Goal: Transaction & Acquisition: Register for event/course

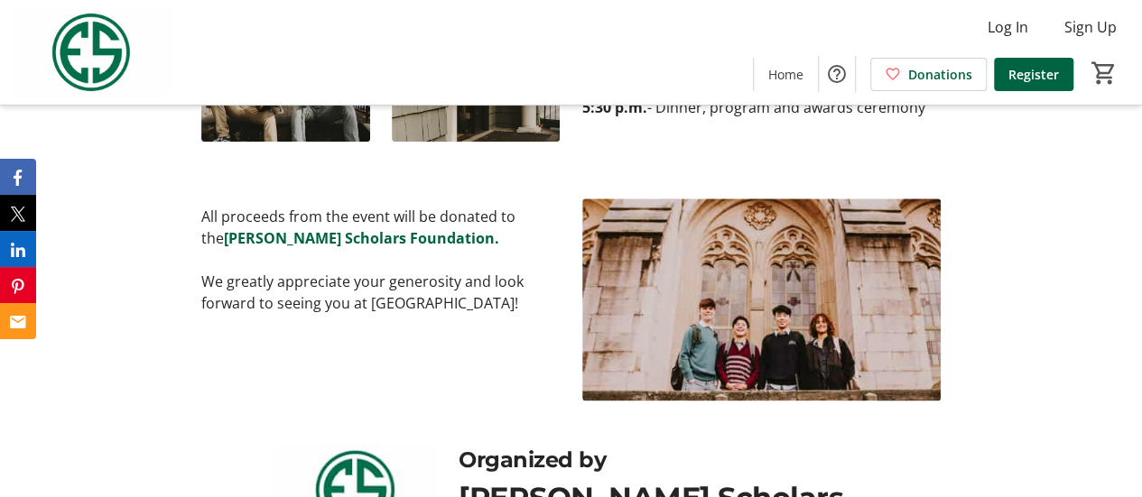
scroll to position [1052, 0]
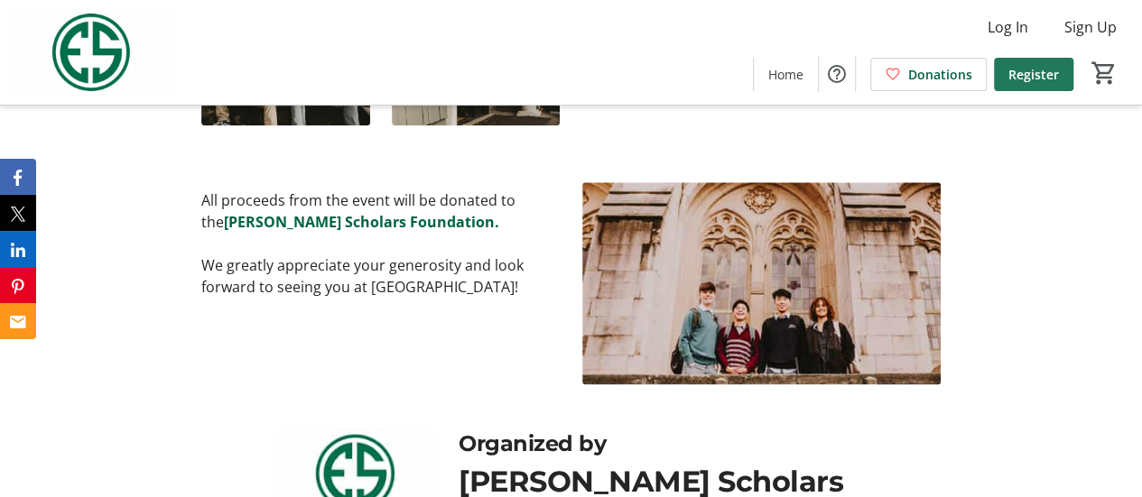
click at [1036, 71] on span "Register" at bounding box center [1033, 74] width 51 height 19
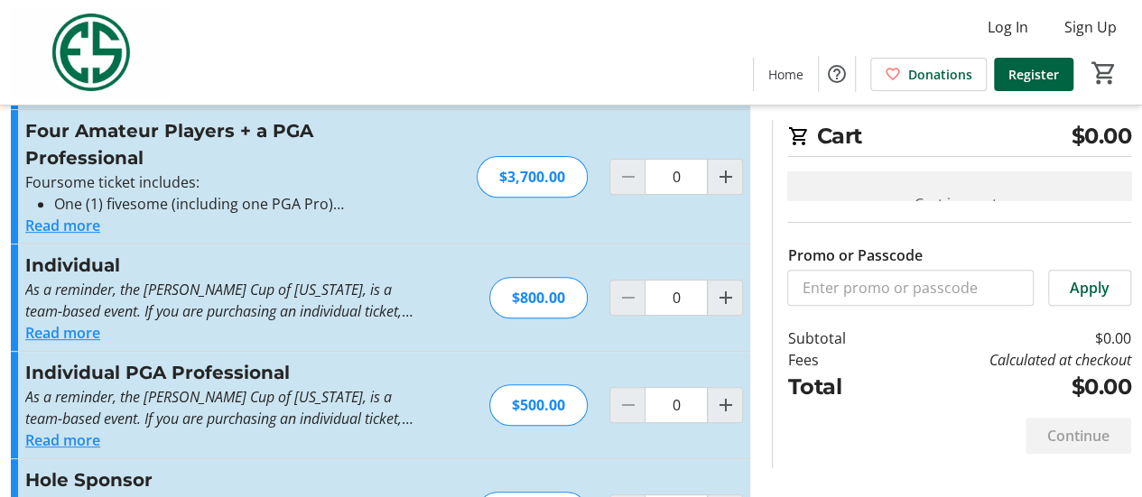
scroll to position [263, 0]
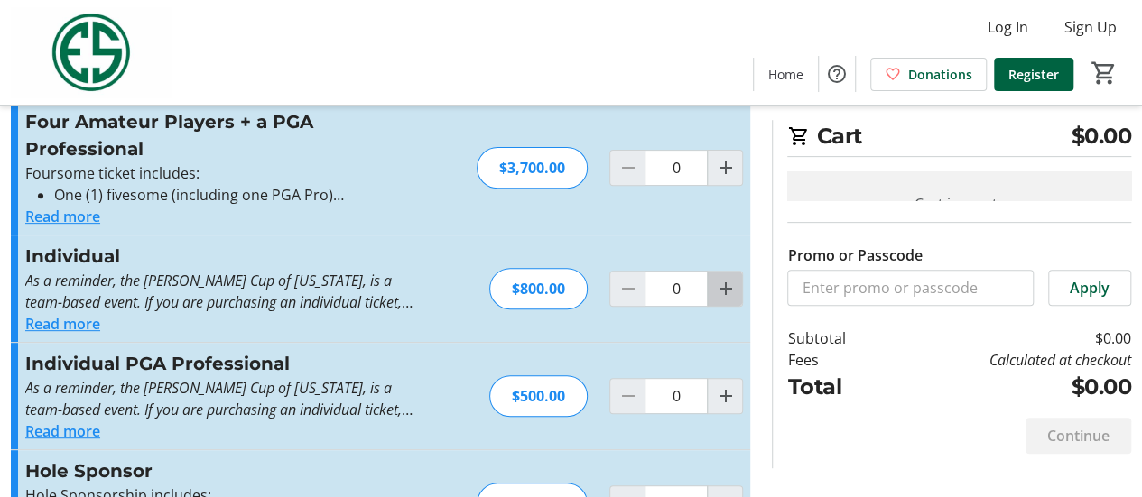
click at [726, 284] on mat-icon "Increment by one" at bounding box center [725, 289] width 22 height 22
type input "1"
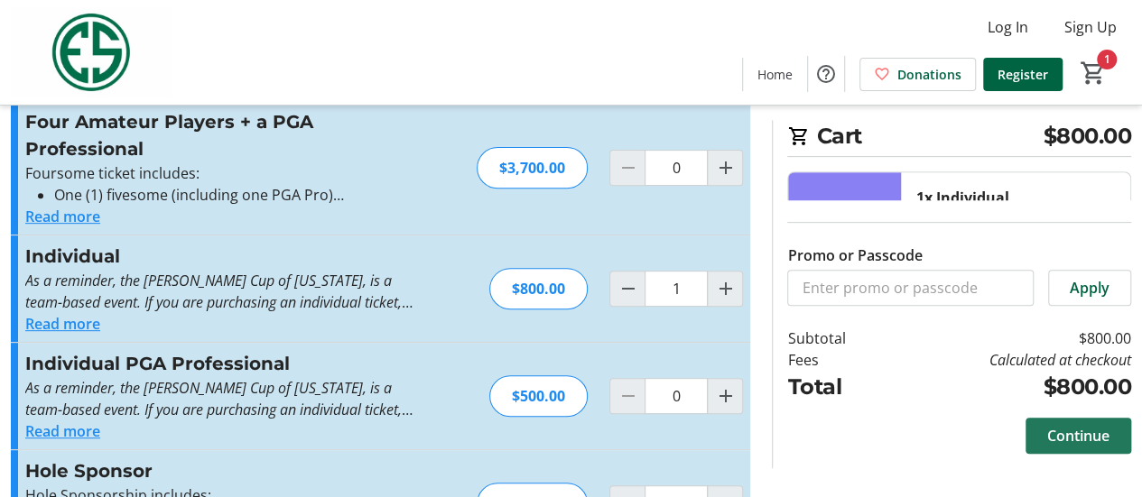
click at [1085, 436] on span "Continue" at bounding box center [1078, 436] width 62 height 22
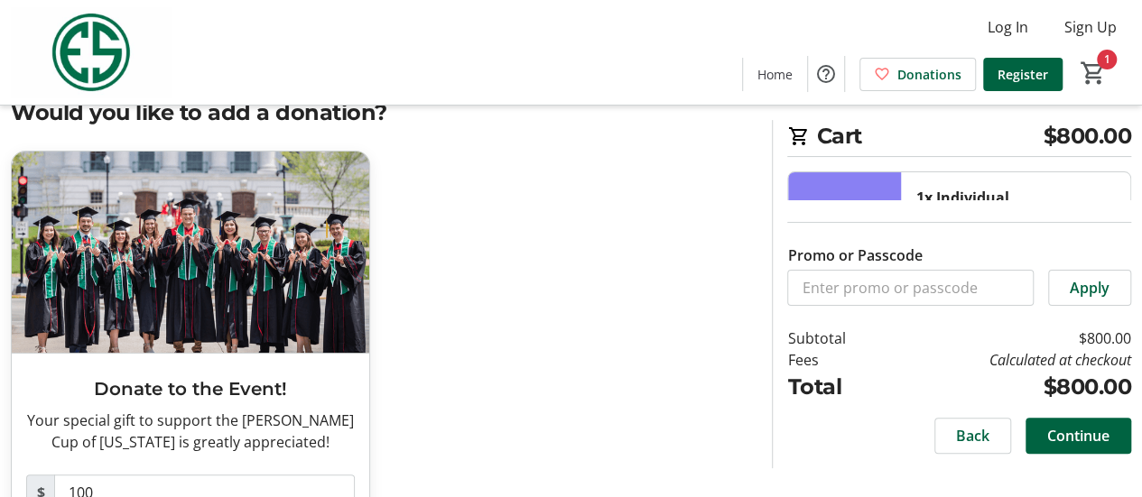
scroll to position [54, 0]
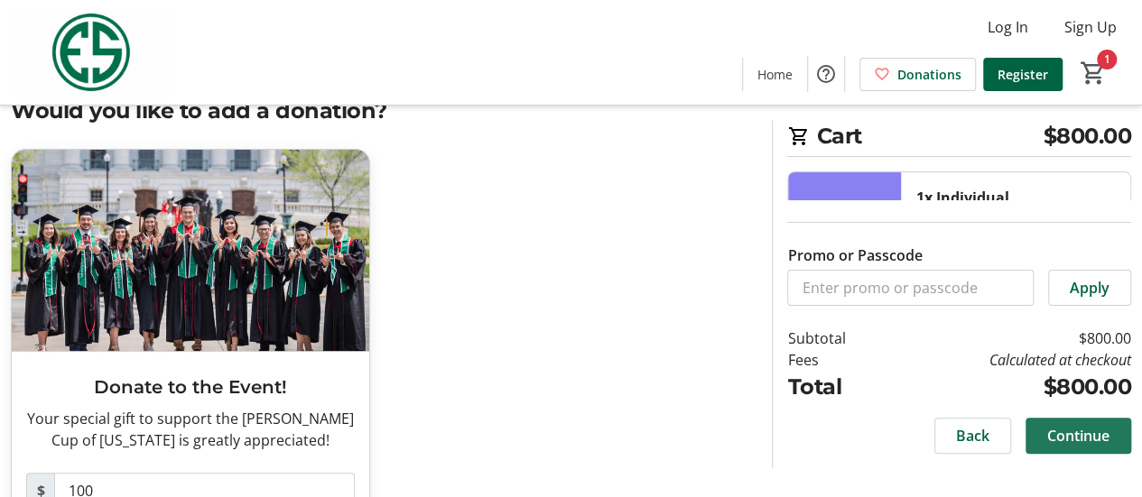
click at [1059, 435] on span "Continue" at bounding box center [1078, 436] width 62 height 22
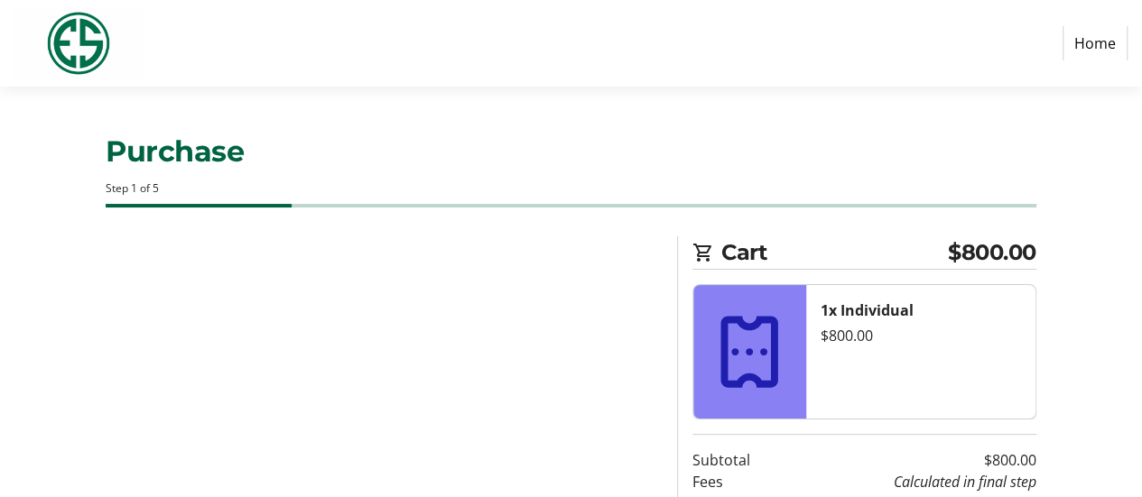
select select "US"
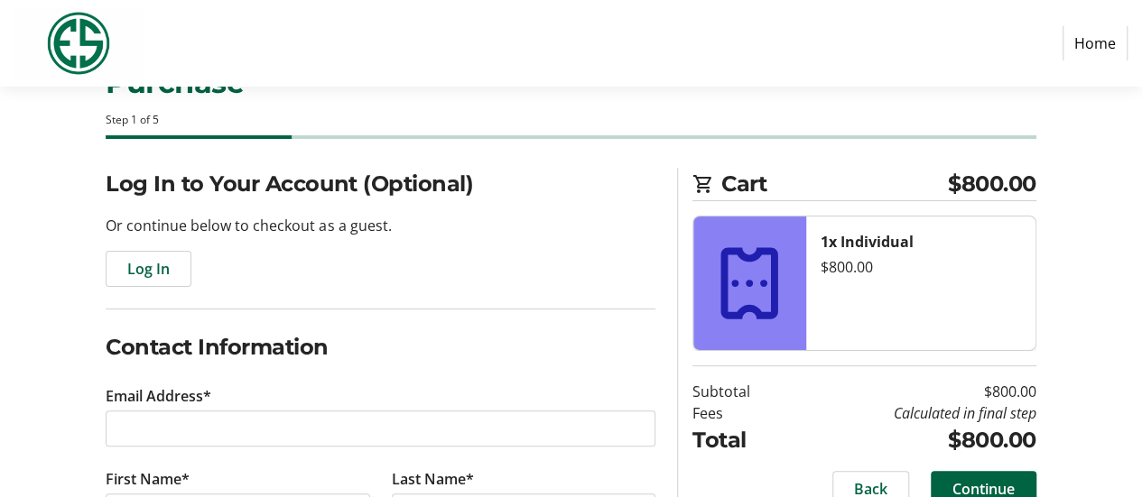
scroll to position [79, 0]
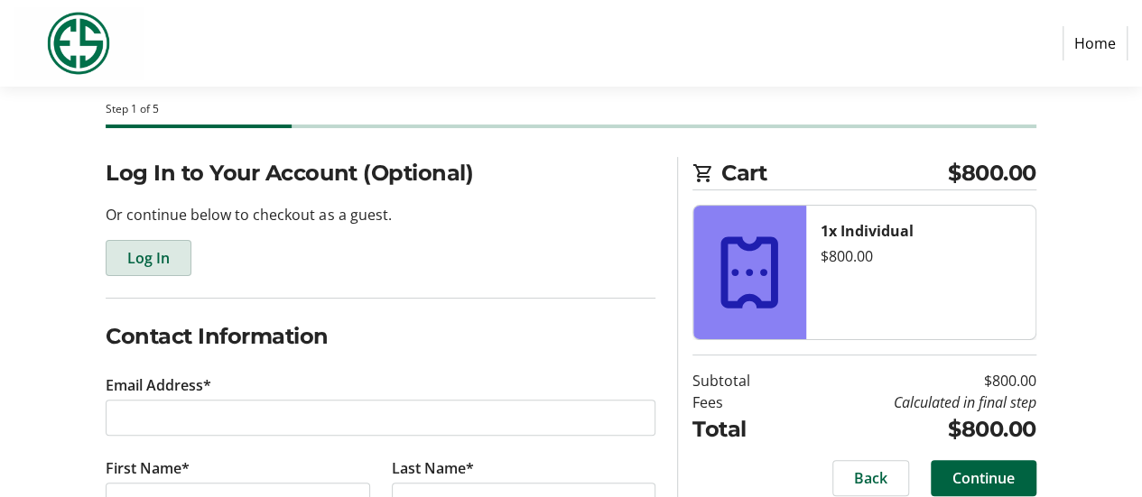
click at [150, 254] on span "Log In" at bounding box center [148, 258] width 42 height 22
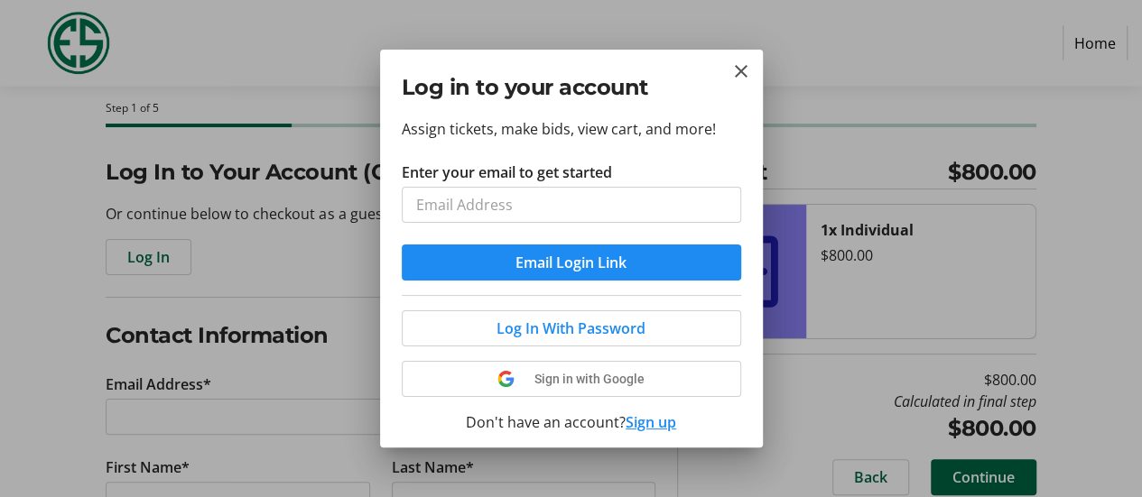
click at [433, 204] on input "Enter your email to get started" at bounding box center [571, 205] width 339 height 36
type input "[EMAIL_ADDRESS][DOMAIN_NAME]"
click at [742, 65] on mat-icon "Close" at bounding box center [741, 71] width 22 height 22
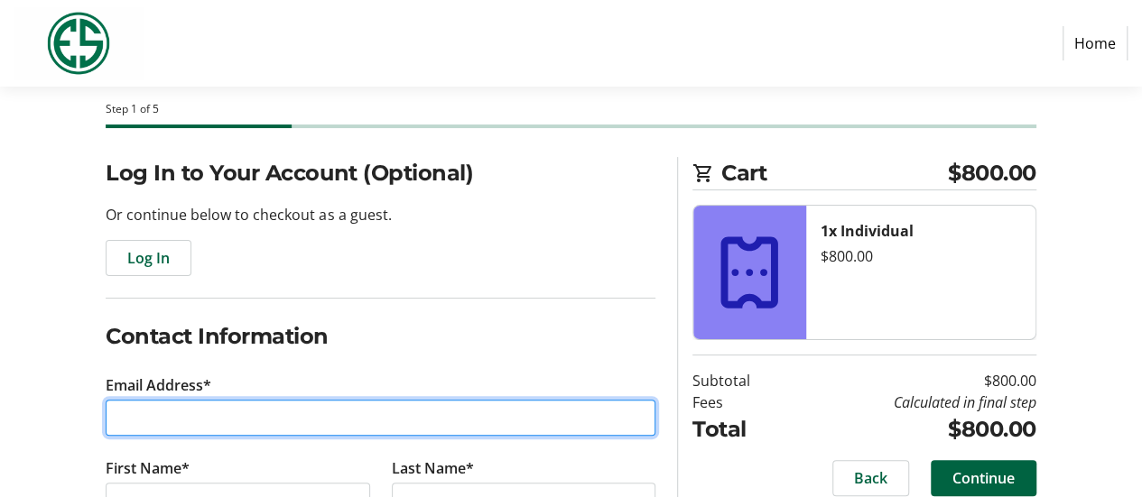
click at [137, 411] on input "Email Address*" at bounding box center [381, 418] width 550 height 36
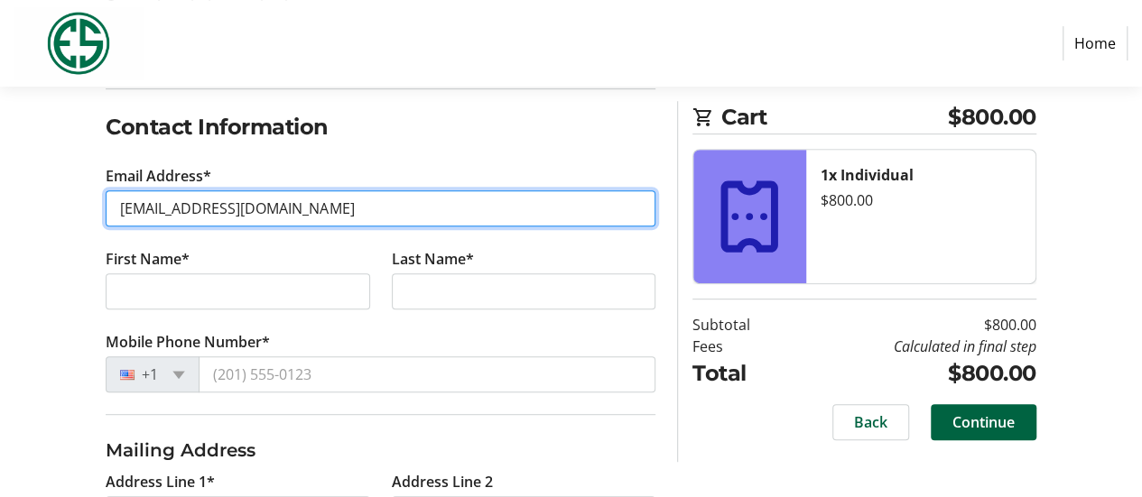
scroll to position [291, 0]
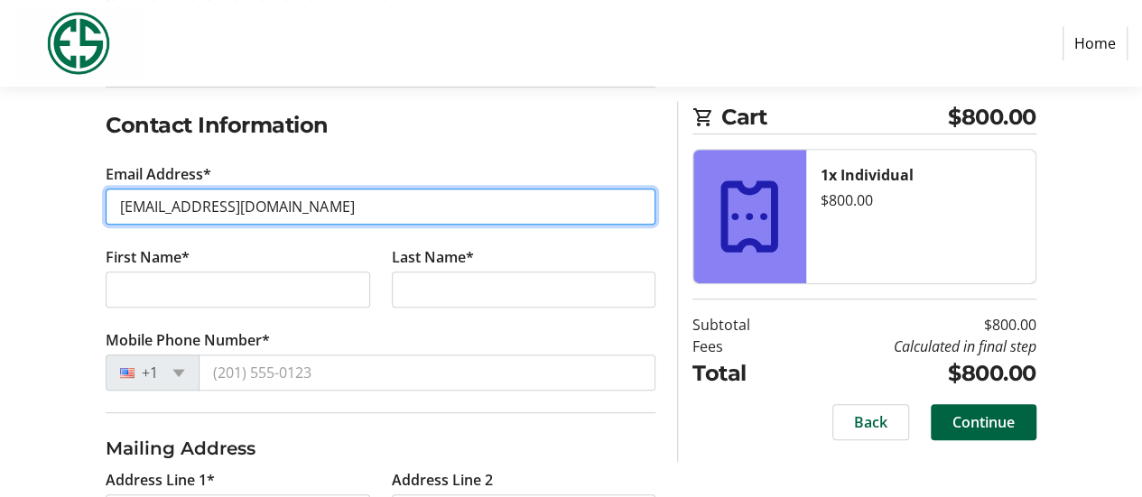
type input "[EMAIL_ADDRESS][DOMAIN_NAME]"
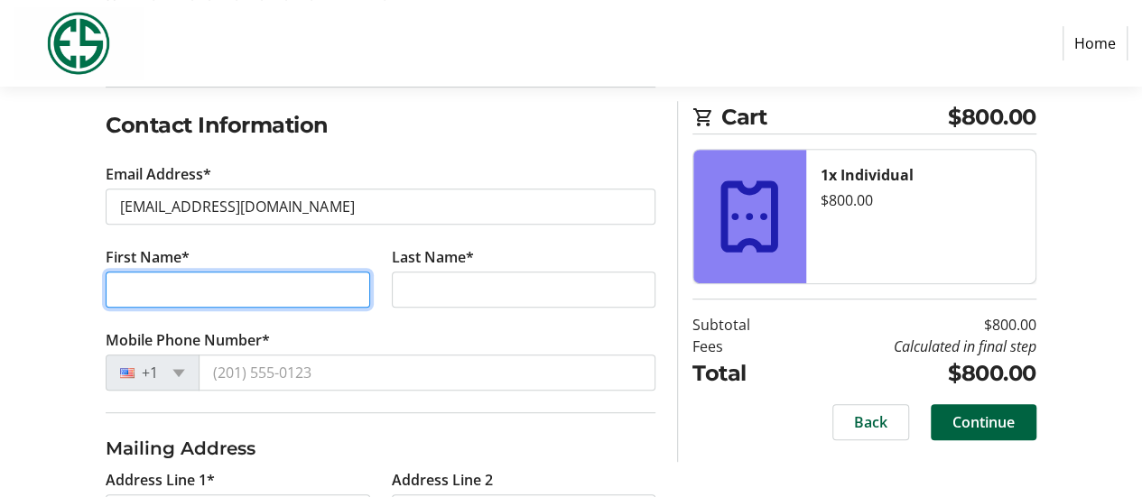
click at [146, 295] on input "First Name*" at bounding box center [237, 290] width 263 height 36
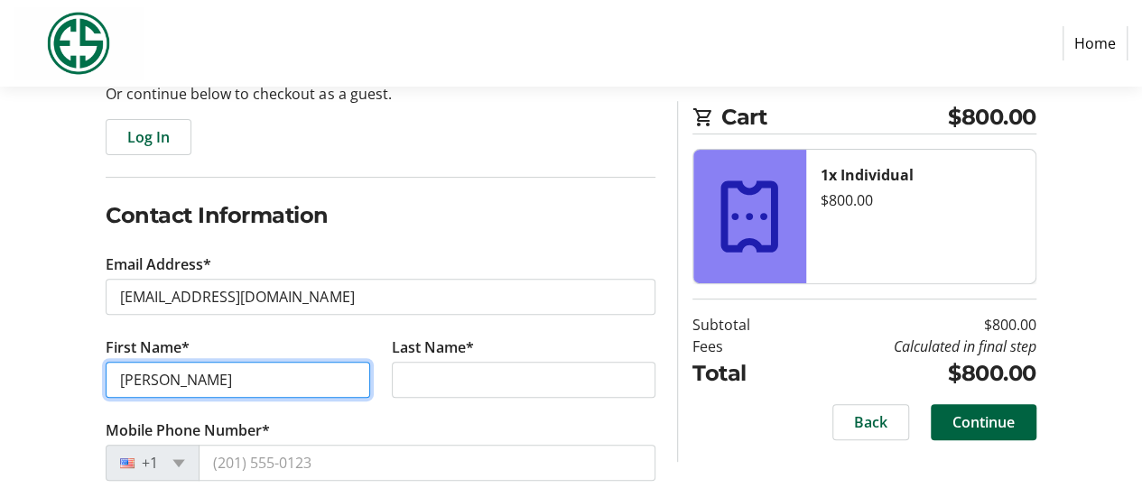
type input "[PERSON_NAME]"
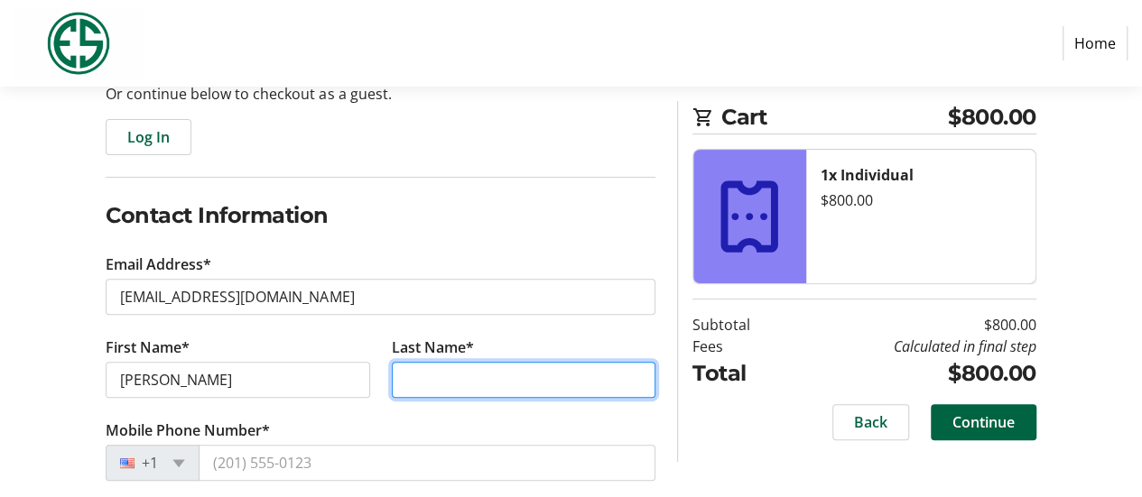
click at [422, 375] on input "Last Name*" at bounding box center [523, 380] width 263 height 36
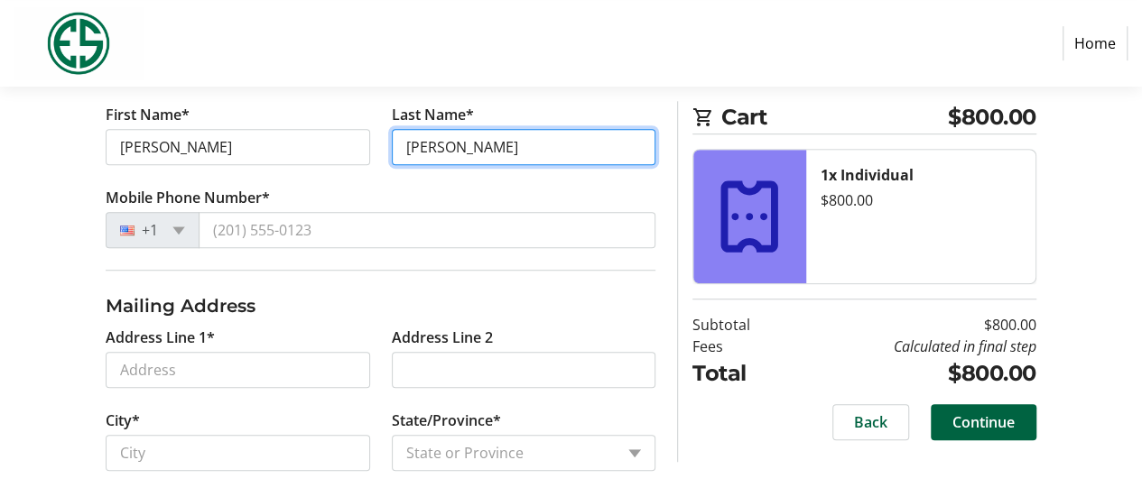
scroll to position [428, 0]
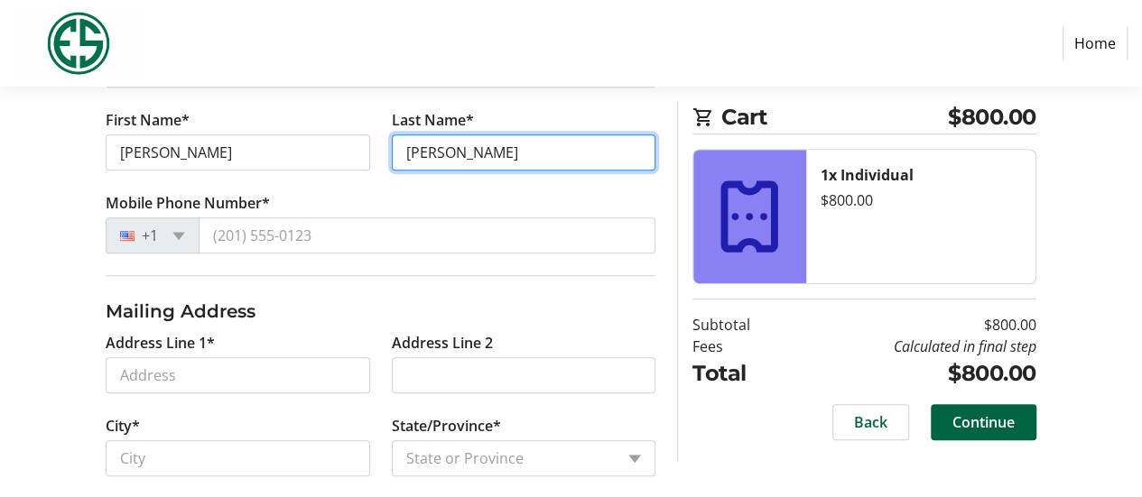
type input "[PERSON_NAME]"
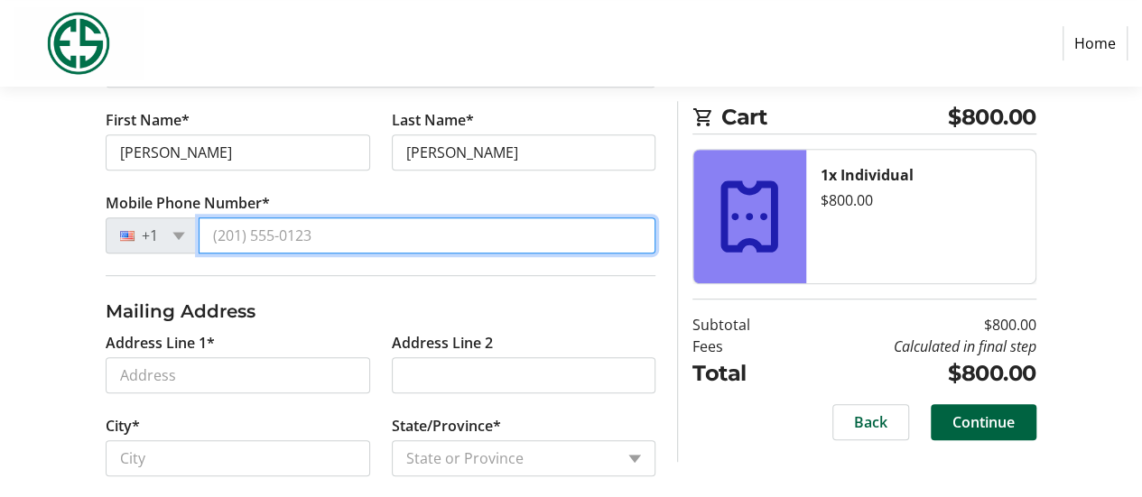
drag, startPoint x: 330, startPoint y: 231, endPoint x: 211, endPoint y: 234, distance: 119.1
click at [211, 234] on input "Mobile Phone Number*" at bounding box center [427, 235] width 457 height 36
drag, startPoint x: 319, startPoint y: 232, endPoint x: 160, endPoint y: 210, distance: 160.3
click at [160, 210] on tr-form-field "Mobile Phone Number* +1" at bounding box center [381, 233] width 550 height 83
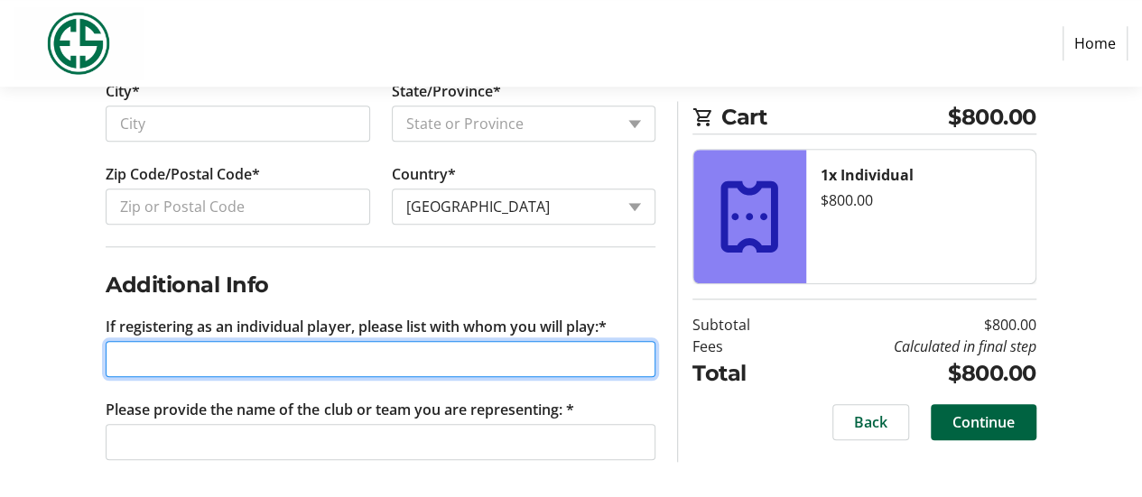
scroll to position [784, 0]
click at [117, 354] on input "If registering as an individual player, please list with whom you will play:*" at bounding box center [381, 359] width 550 height 36
type input "[PERSON_NAME] +++"
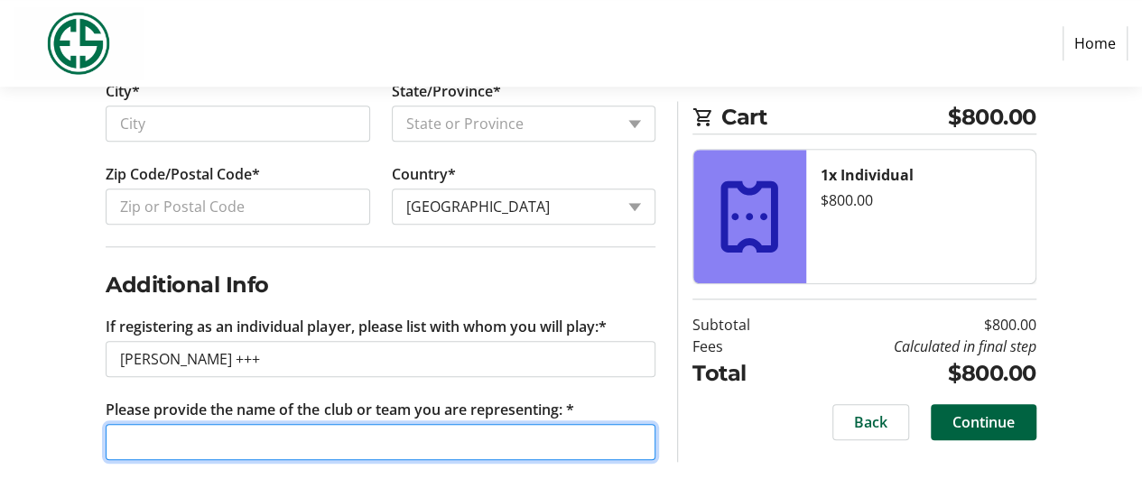
click at [150, 440] on input "Please provide the name of the club or team you are representing: *" at bounding box center [381, 442] width 550 height 36
type input "Seattle Golf Club"
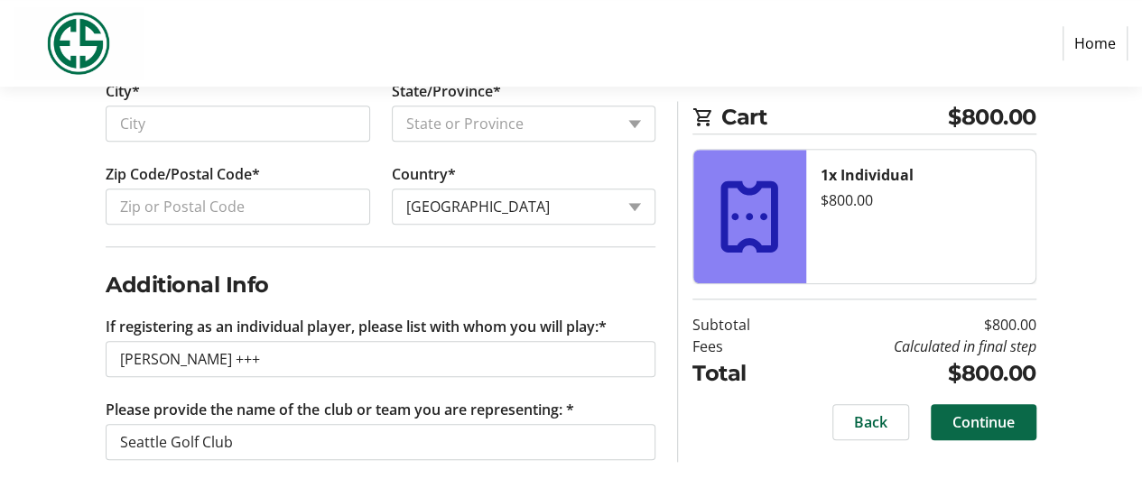
click at [987, 423] on span "Continue" at bounding box center [983, 422] width 62 height 22
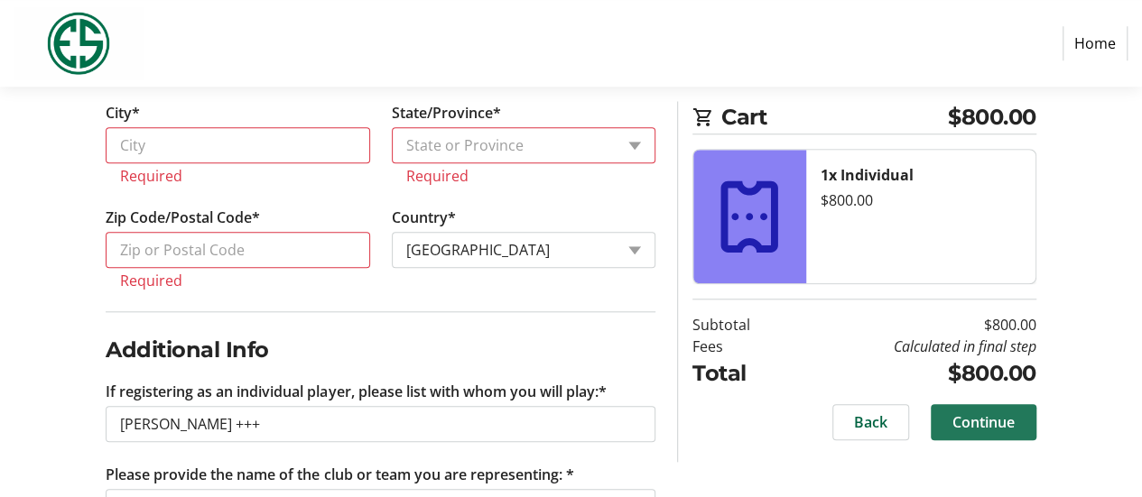
scroll to position [502, 0]
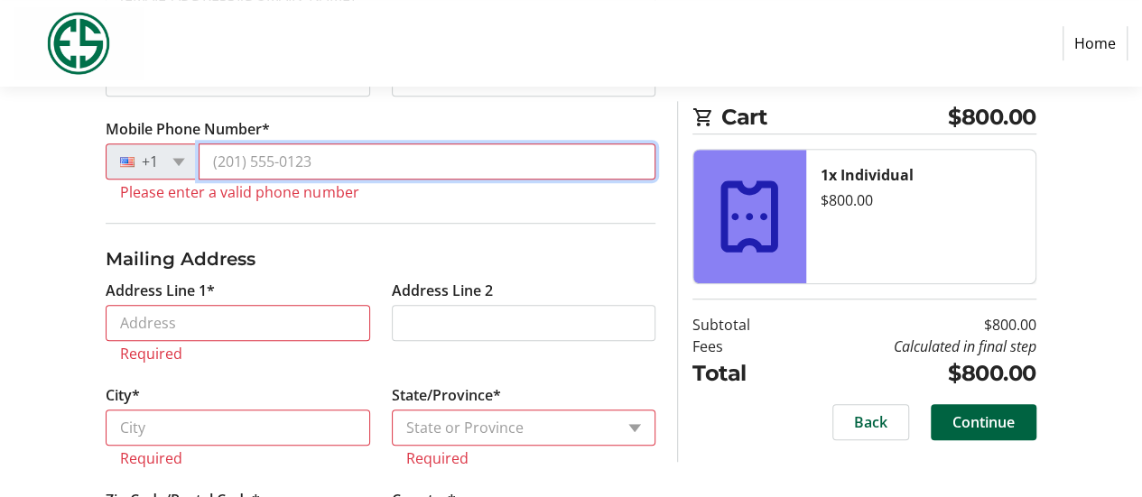
drag, startPoint x: 326, startPoint y: 153, endPoint x: 217, endPoint y: 159, distance: 109.4
click at [217, 159] on input "Mobile Phone Number*" at bounding box center [427, 161] width 457 height 36
drag, startPoint x: 321, startPoint y: 154, endPoint x: 198, endPoint y: 160, distance: 123.7
click at [198, 160] on div "+1" at bounding box center [381, 161] width 550 height 36
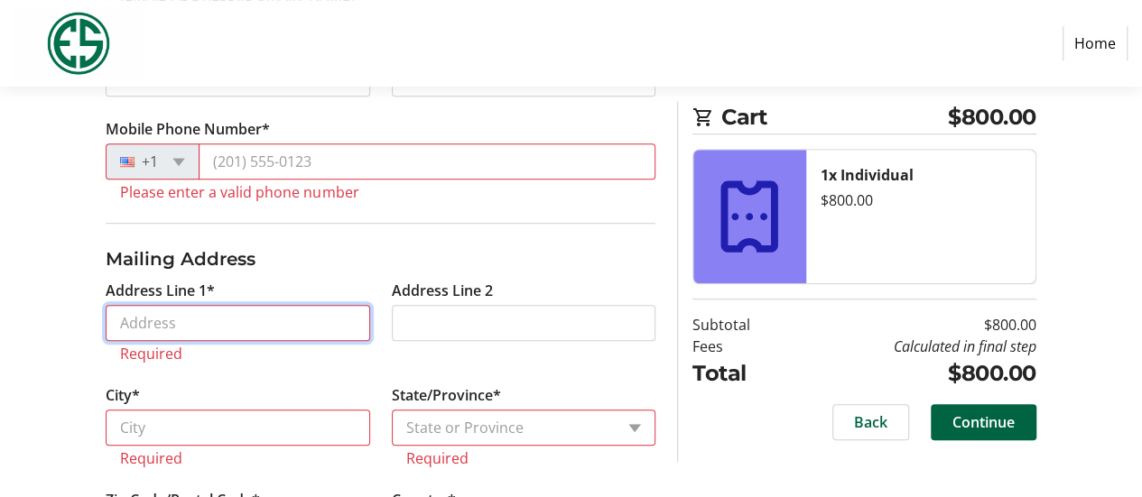
click at [125, 319] on input "Address Line 1*" at bounding box center [237, 323] width 263 height 36
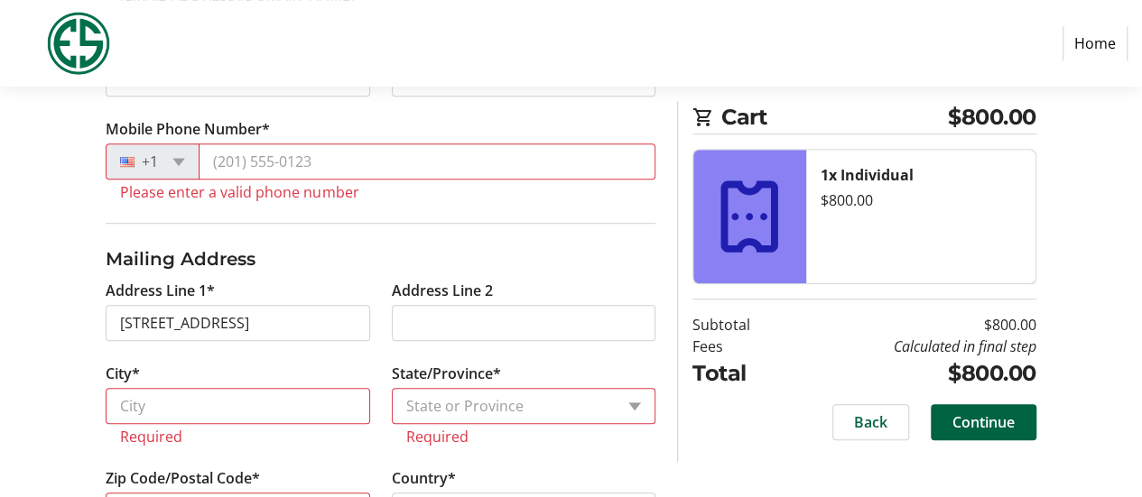
type input "[STREET_ADDRESS]"
type input "[GEOGRAPHIC_DATA]"
select select "WA"
type input "98177"
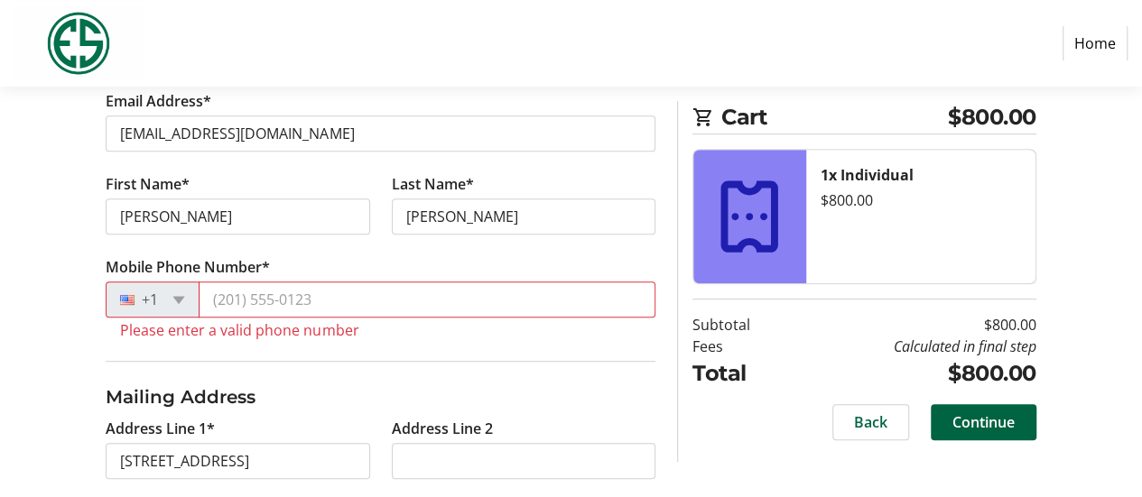
scroll to position [354, 0]
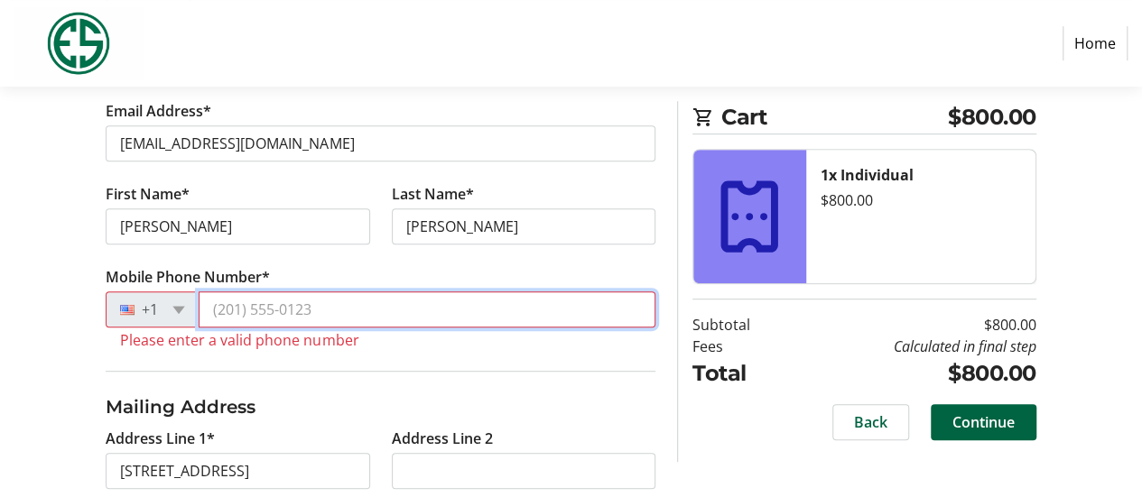
click at [327, 306] on input "Mobile Phone Number*" at bounding box center [427, 309] width 457 height 36
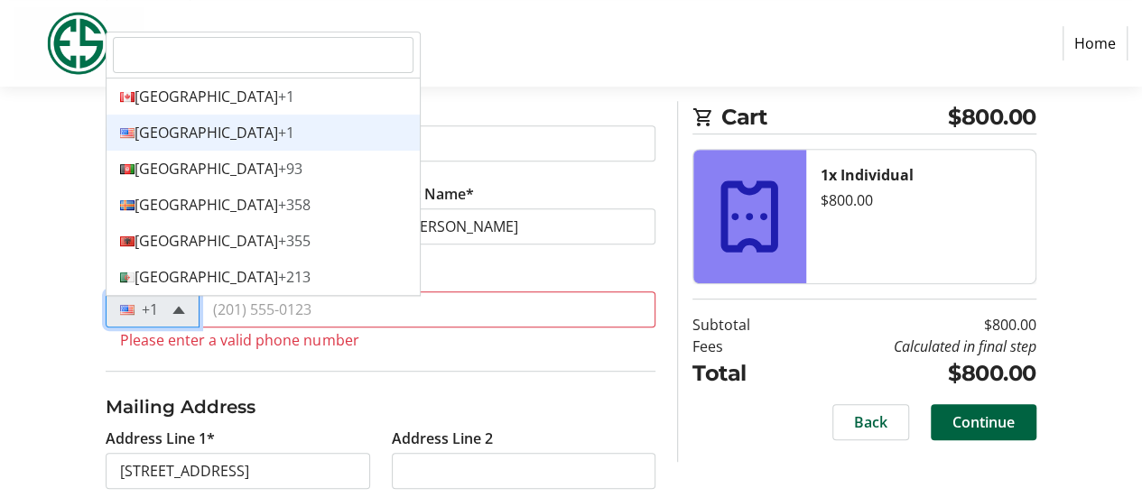
click at [179, 308] on span at bounding box center [178, 310] width 13 height 8
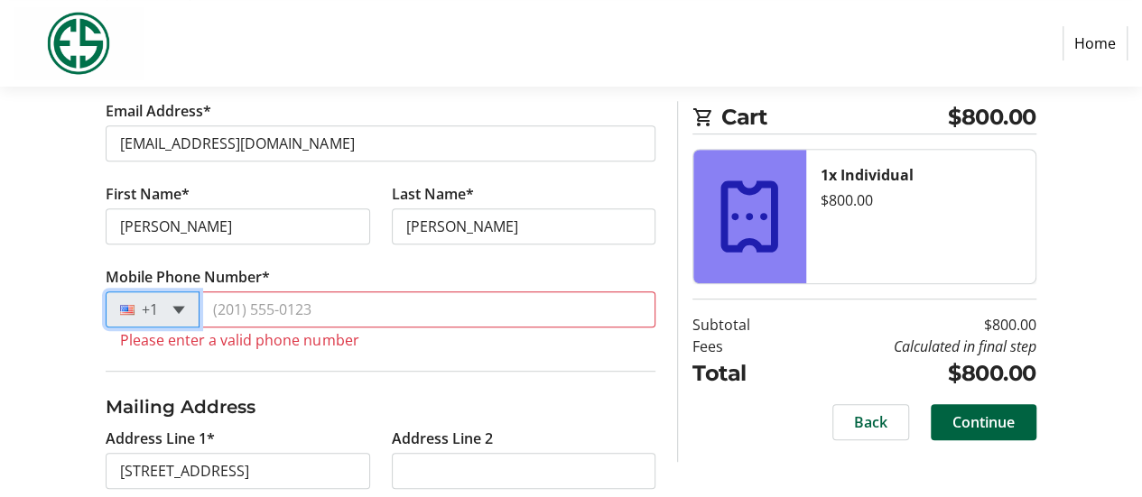
click at [179, 308] on span at bounding box center [178, 310] width 13 height 8
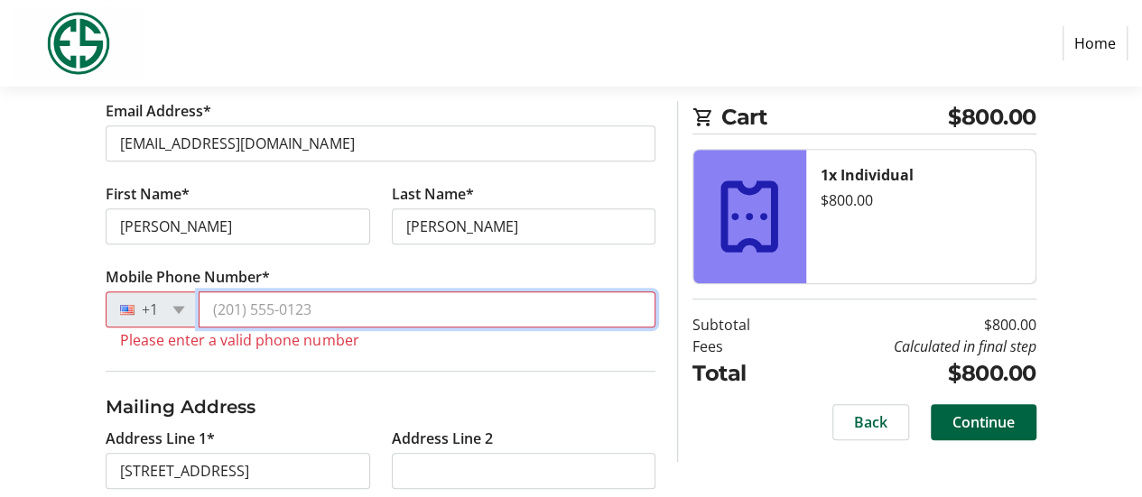
drag, startPoint x: 328, startPoint y: 300, endPoint x: 195, endPoint y: 306, distance: 133.7
click at [195, 306] on div "+1" at bounding box center [381, 309] width 550 height 36
click at [321, 304] on input "Mobile Phone Number*" at bounding box center [427, 309] width 457 height 36
click at [306, 306] on input "Mobile Phone Number*" at bounding box center [427, 309] width 457 height 36
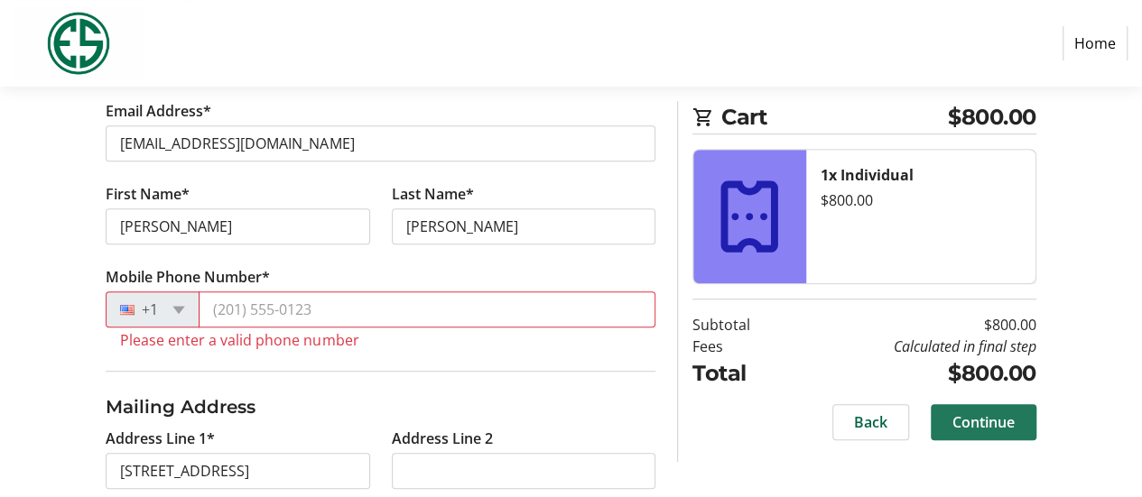
click at [982, 430] on span "Continue" at bounding box center [983, 422] width 62 height 22
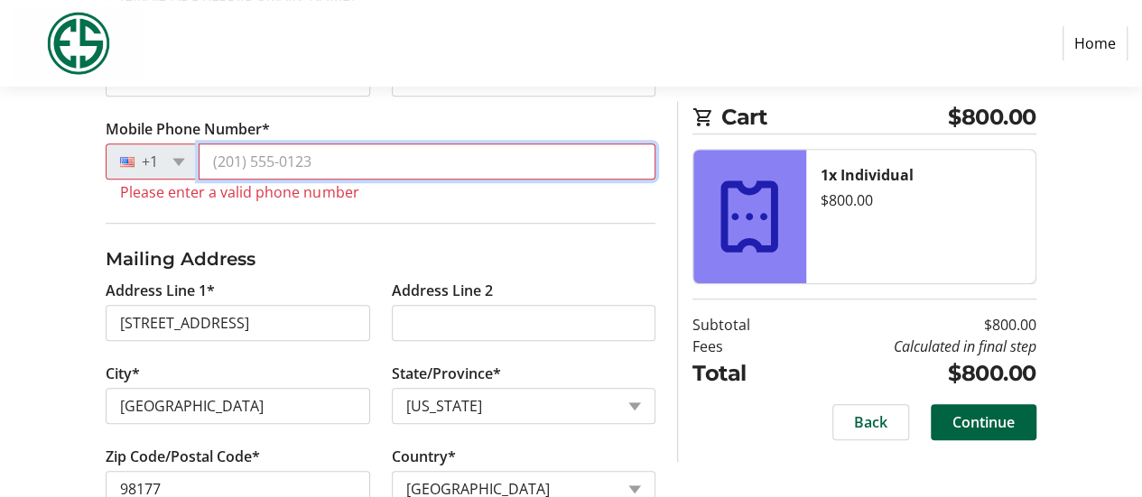
click at [330, 162] on input "Mobile Phone Number*" at bounding box center [427, 161] width 457 height 36
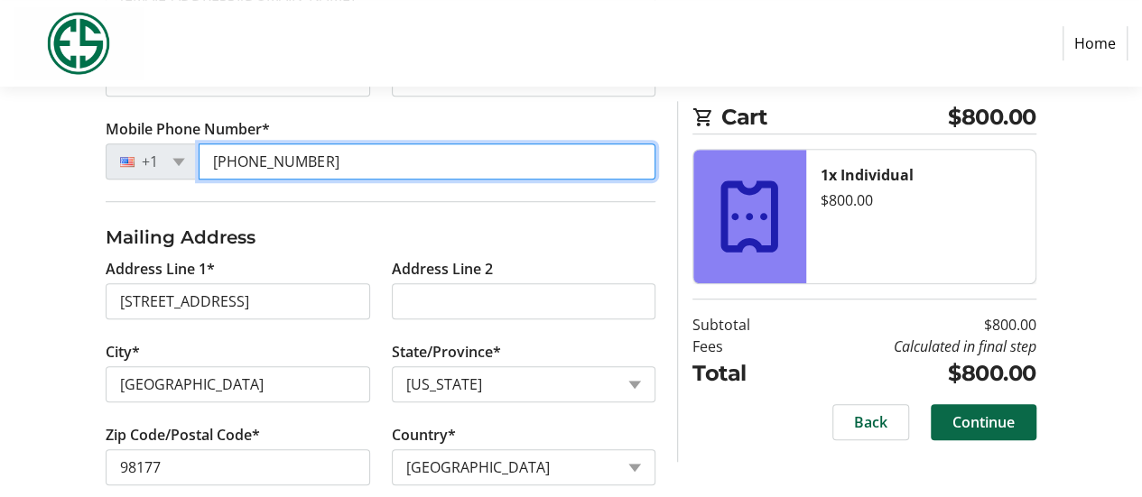
type input "[PHONE_NUMBER]"
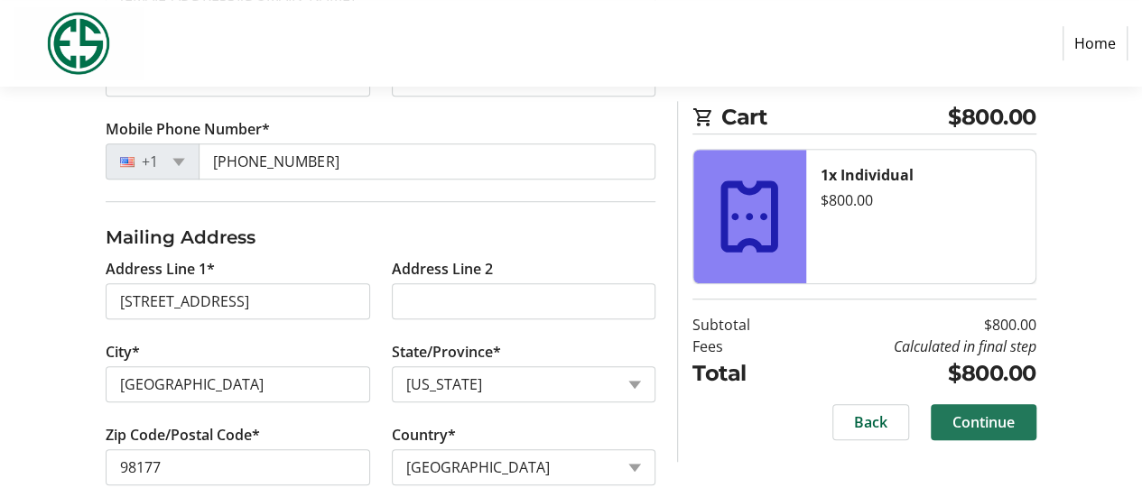
click at [977, 419] on span "Continue" at bounding box center [983, 422] width 62 height 22
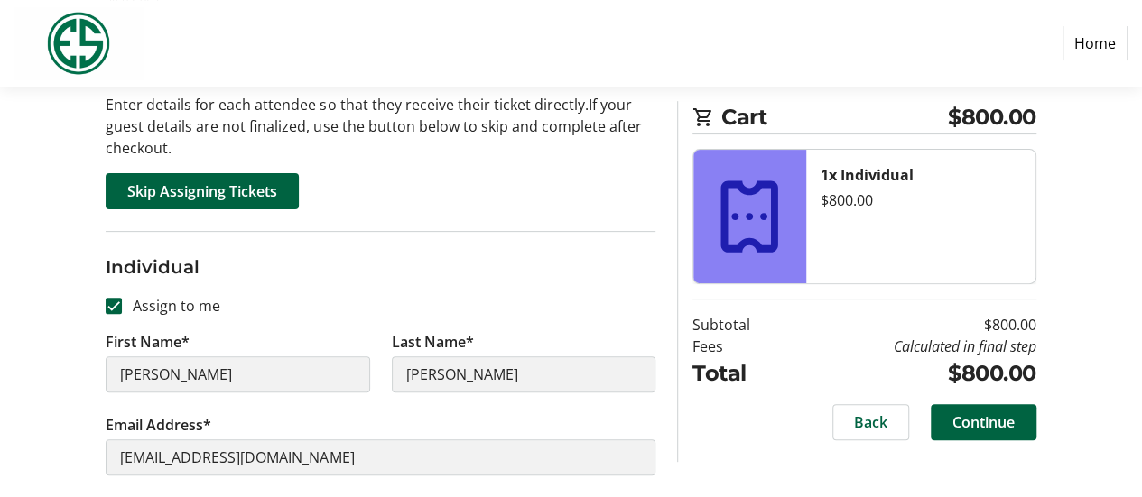
scroll to position [192, 0]
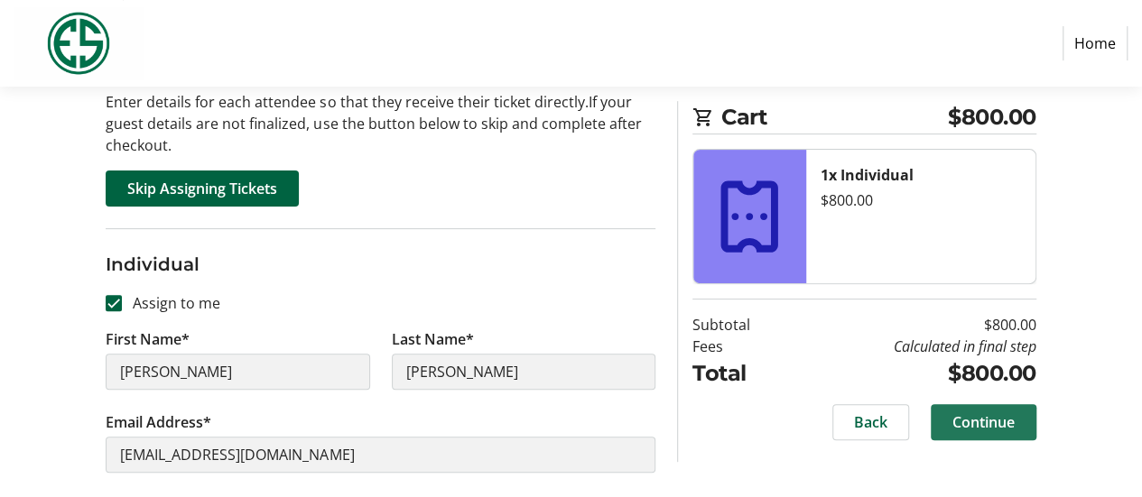
click at [978, 430] on span "Continue" at bounding box center [983, 422] width 62 height 22
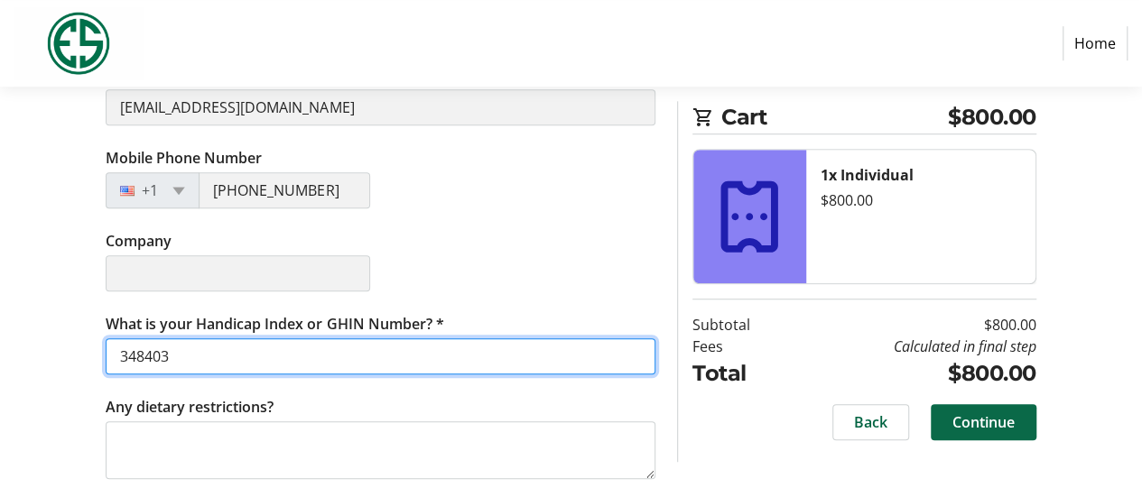
type input "348403"
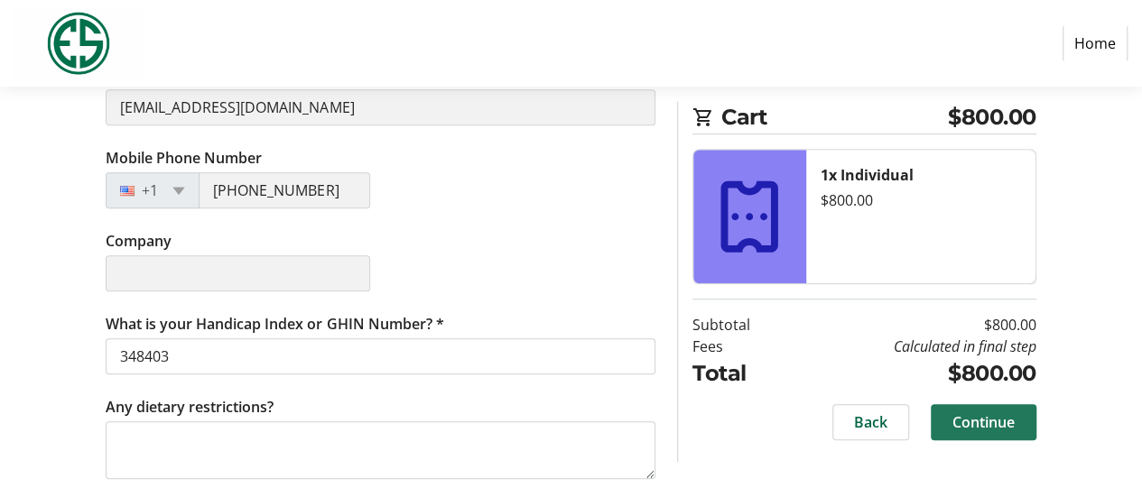
click at [980, 419] on span "Continue" at bounding box center [983, 422] width 62 height 22
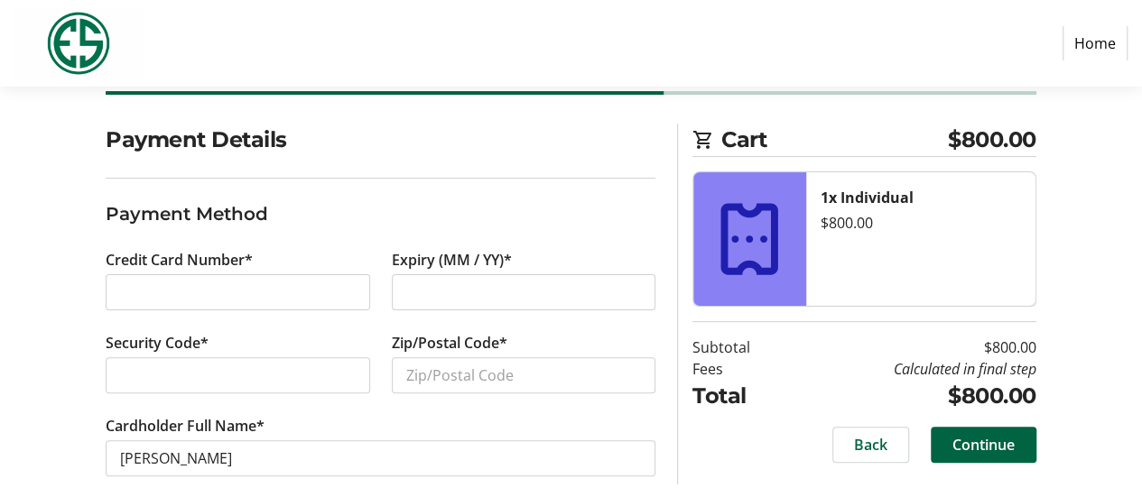
scroll to position [133, 0]
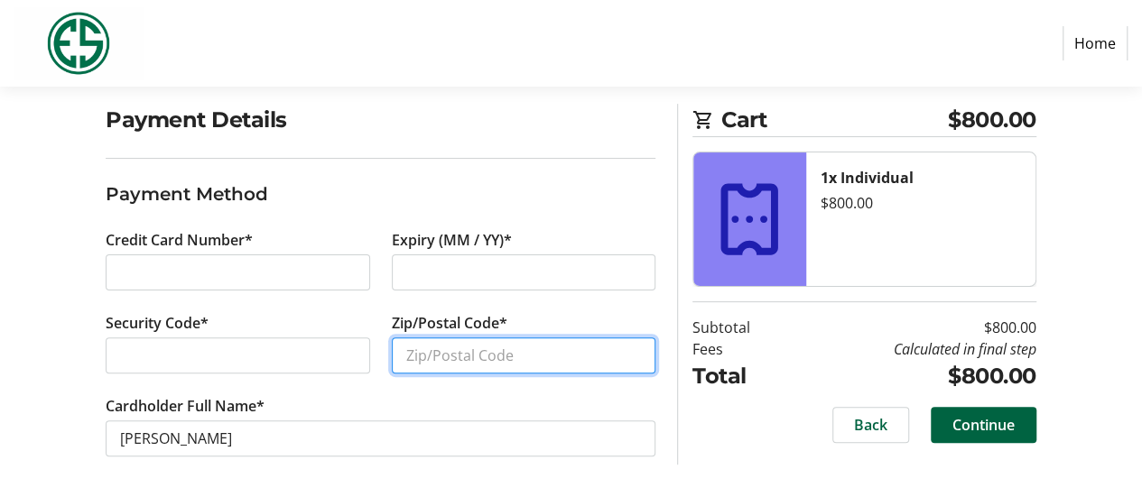
click at [439, 353] on input "Zip/Postal Code*" at bounding box center [523, 355] width 263 height 36
type input "98177"
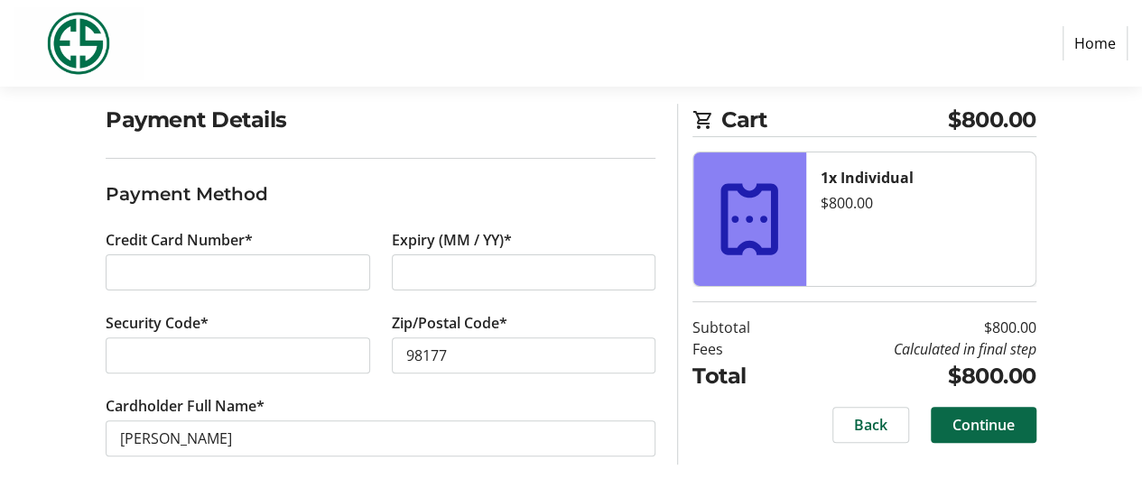
click at [964, 432] on span "Continue" at bounding box center [983, 425] width 62 height 22
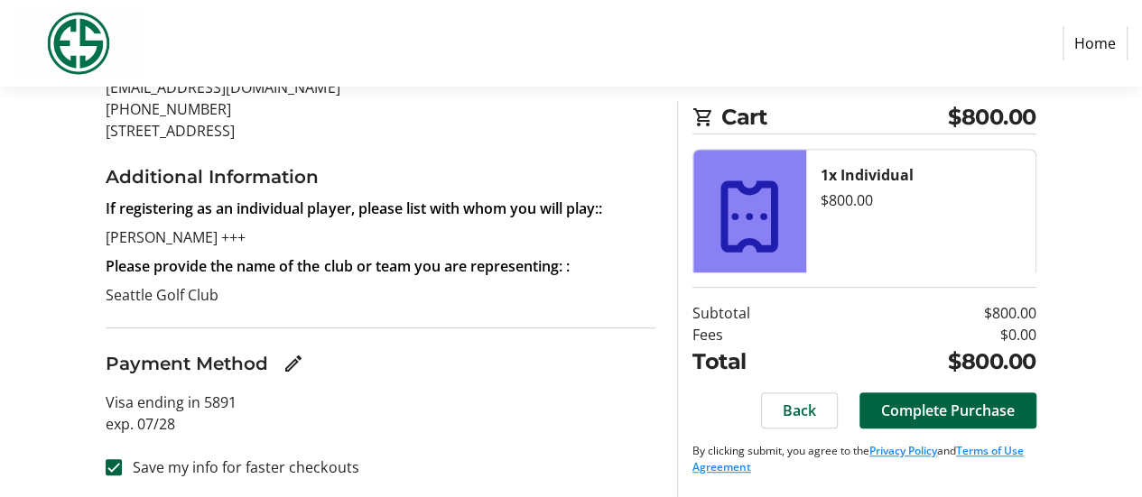
scroll to position [294, 0]
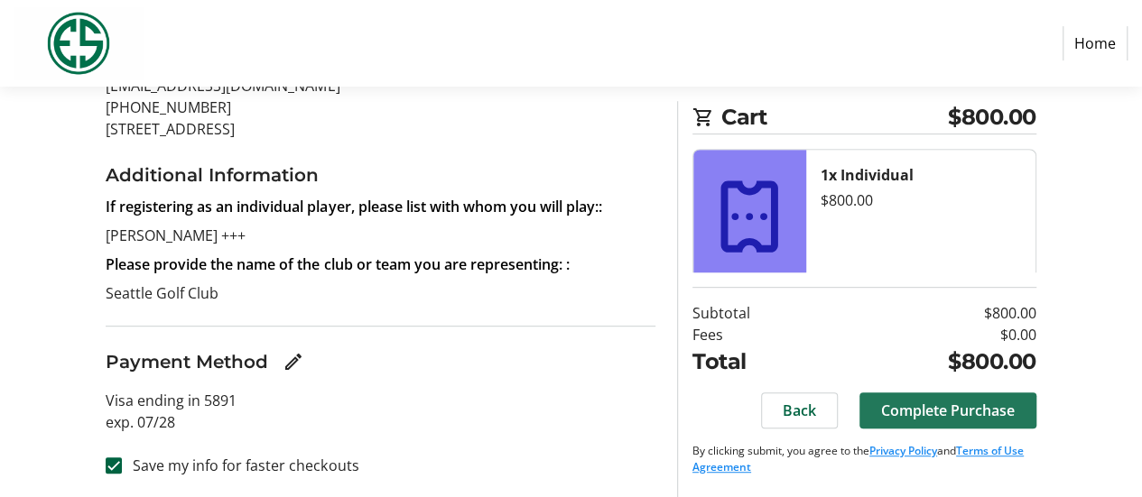
click at [940, 416] on span "Complete Purchase" at bounding box center [948, 411] width 134 height 22
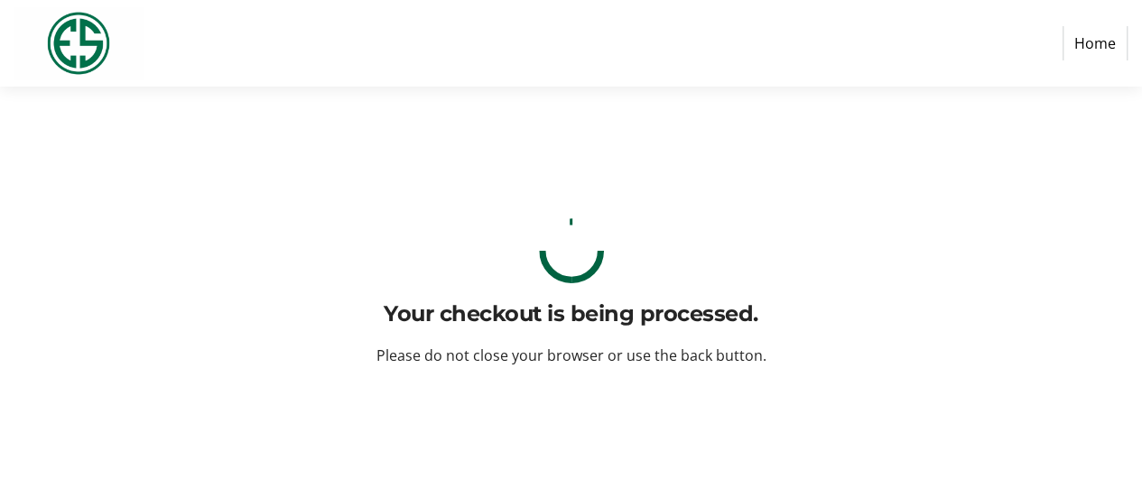
scroll to position [0, 0]
